Goal: Browse casually

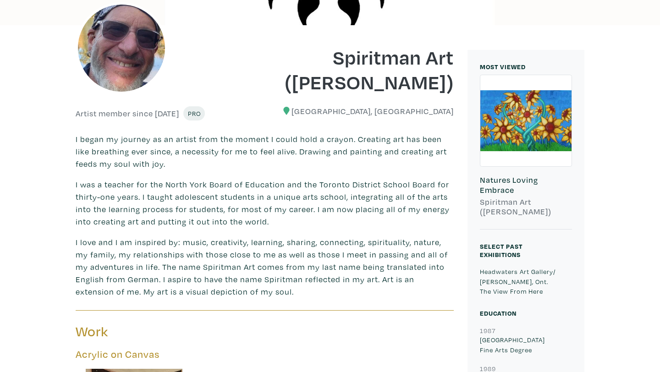
scroll to position [172, 0]
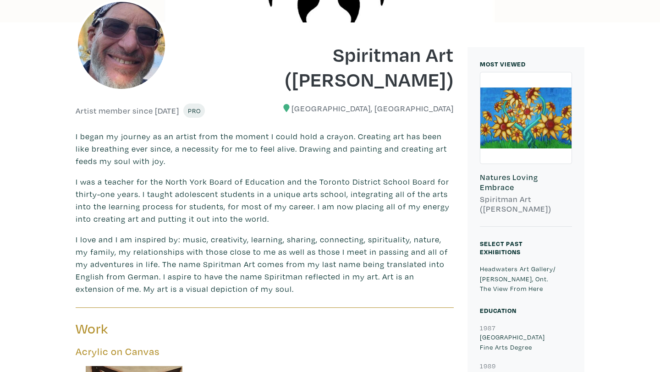
click at [278, 151] on p "I began my journey as an artist from the moment I could hold a crayon. Creating…" at bounding box center [265, 148] width 378 height 37
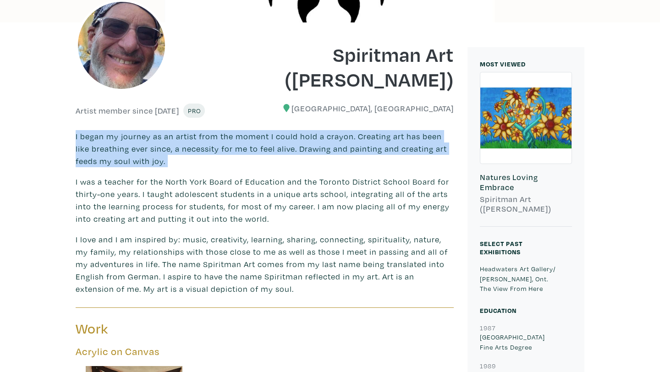
click at [284, 160] on p "I began my journey as an artist from the moment I could hold a crayon. Creating…" at bounding box center [265, 148] width 378 height 37
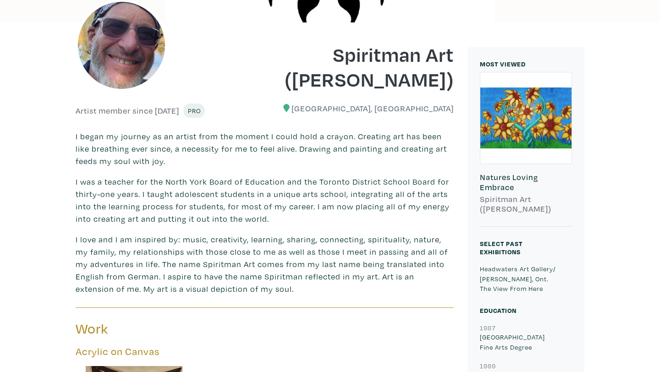
click at [295, 188] on p "I was a teacher for the North York Board of Education and the Toronto District …" at bounding box center [265, 201] width 378 height 50
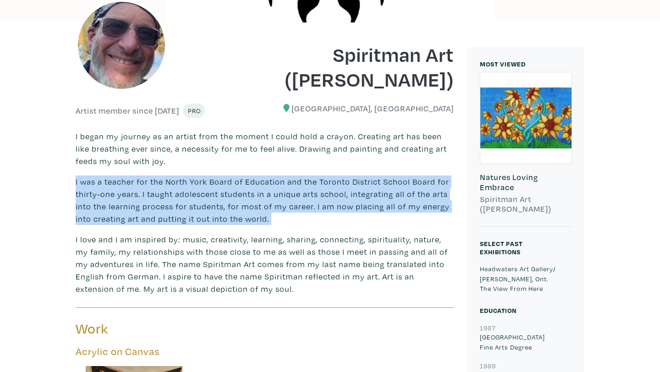
click at [295, 188] on p "I was a teacher for the North York Board of Education and the Toronto District …" at bounding box center [265, 201] width 378 height 50
click at [303, 203] on p "I was a teacher for the North York Board of Education and the Toronto District …" at bounding box center [265, 201] width 378 height 50
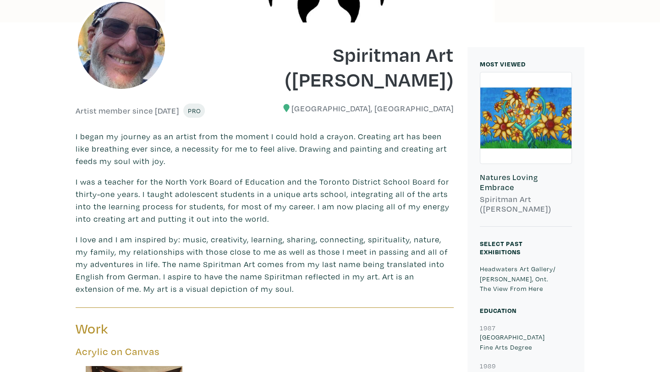
click at [303, 203] on p "I was a teacher for the North York Board of Education and the Toronto District …" at bounding box center [265, 201] width 378 height 50
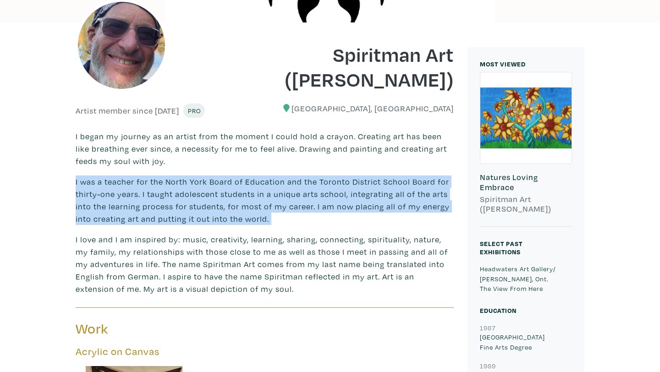
click at [310, 215] on p "I was a teacher for the North York Board of Education and the Toronto District …" at bounding box center [265, 201] width 378 height 50
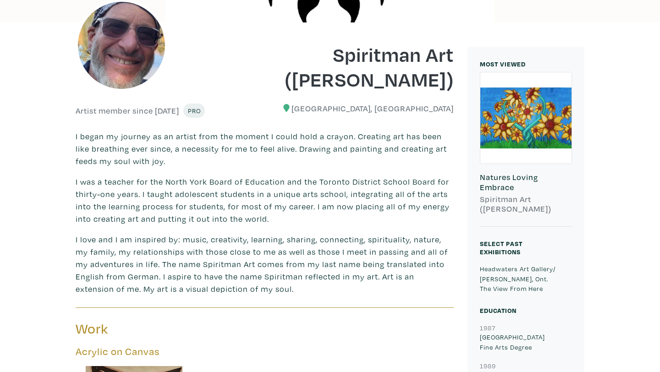
click at [310, 215] on p "I was a teacher for the North York Board of Education and the Toronto District …" at bounding box center [265, 201] width 378 height 50
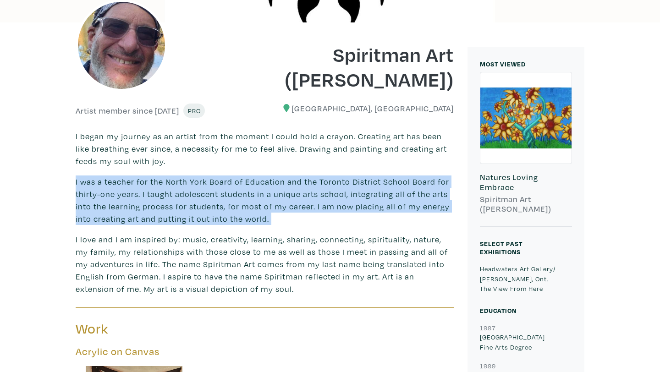
click at [310, 215] on p "I was a teacher for the North York Board of Education and the Toronto District …" at bounding box center [265, 201] width 378 height 50
click at [334, 255] on p "I love and I am inspired by: music, creativity, learning, sharing, connecting, …" at bounding box center [265, 264] width 378 height 62
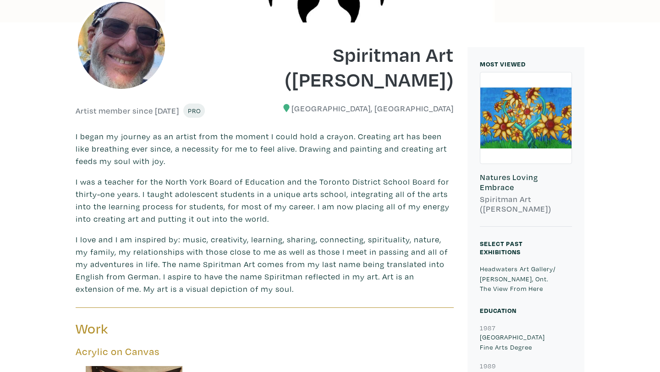
click at [334, 255] on p "I love and I am inspired by: music, creativity, learning, sharing, connecting, …" at bounding box center [265, 264] width 378 height 62
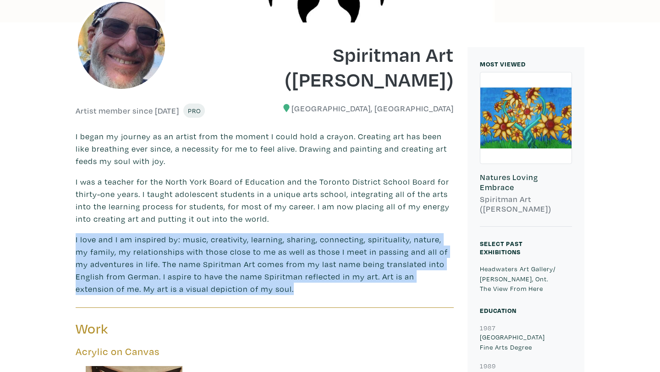
click at [343, 267] on p "I love and I am inspired by: music, creativity, learning, sharing, connecting, …" at bounding box center [265, 264] width 378 height 62
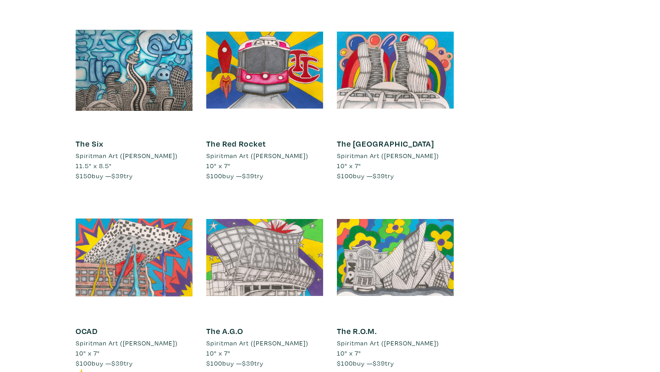
scroll to position [1433, 0]
